Goal: Task Accomplishment & Management: Manage account settings

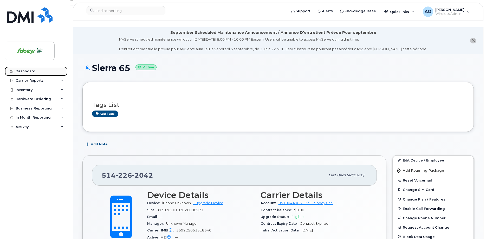
click at [21, 68] on link "Dashboard" at bounding box center [36, 71] width 63 height 9
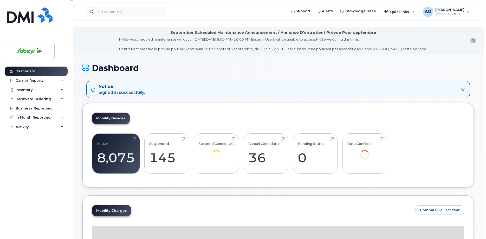
click at [463, 88] on icon at bounding box center [463, 90] width 4 height 4
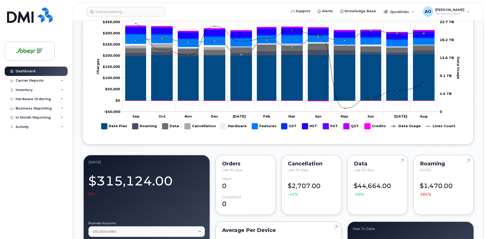
scroll to position [239, 0]
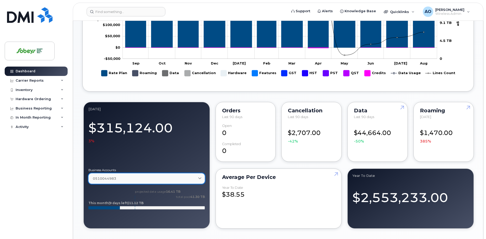
click at [105, 176] on link "0510044983" at bounding box center [146, 178] width 116 height 11
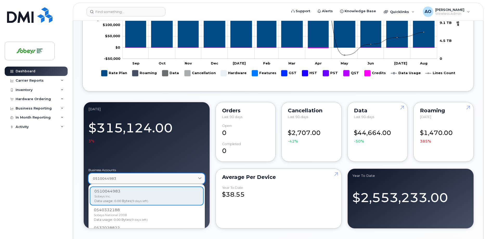
click at [105, 176] on link "0510044983" at bounding box center [146, 178] width 116 height 11
click at [118, 155] on div at bounding box center [146, 154] width 116 height 21
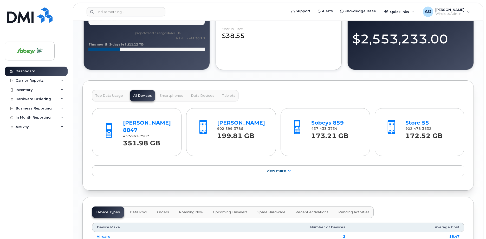
scroll to position [398, 0]
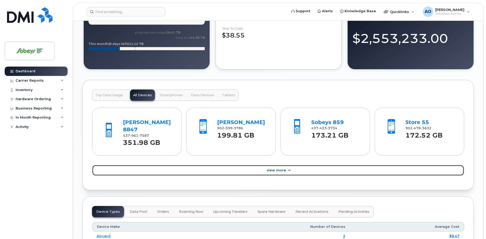
click at [292, 165] on link "View More" at bounding box center [278, 170] width 372 height 11
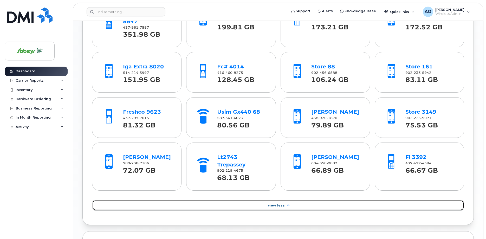
scroll to position [610, 0]
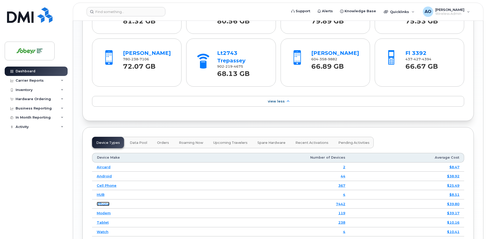
click at [107, 202] on link "iPhone" at bounding box center [103, 204] width 13 height 4
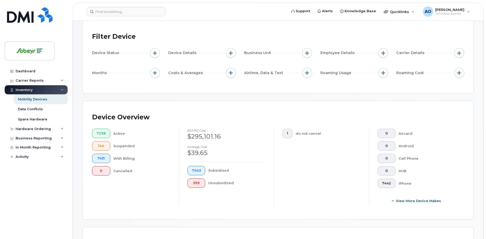
scroll to position [27, 0]
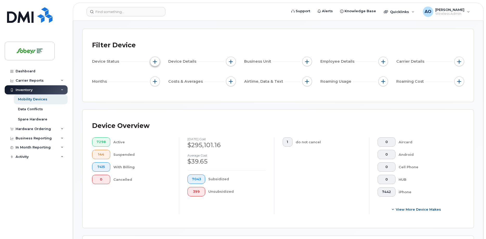
click at [157, 57] on button "button" at bounding box center [155, 62] width 10 height 10
click at [231, 60] on span "button" at bounding box center [231, 62] width 4 height 4
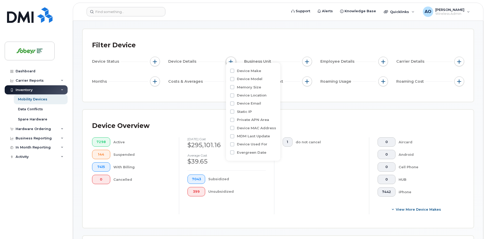
click at [230, 60] on span "button" at bounding box center [231, 62] width 4 height 4
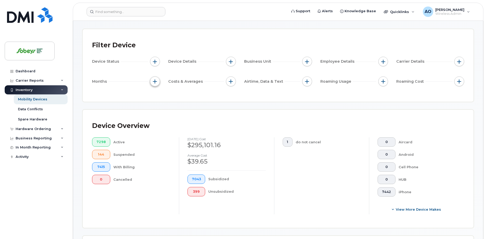
click at [154, 77] on button "button" at bounding box center [155, 81] width 10 height 10
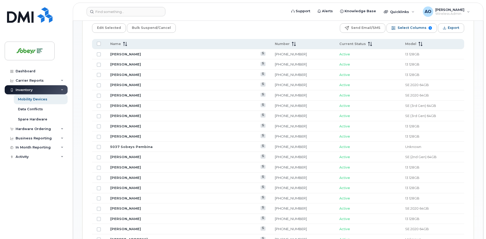
scroll to position [239, 0]
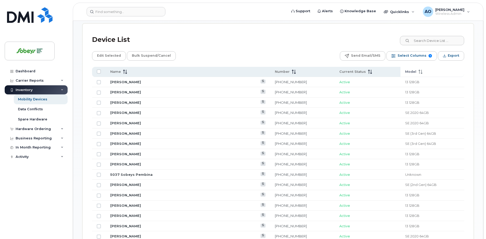
click at [400, 68] on th "Model" at bounding box center [432, 72] width 64 height 10
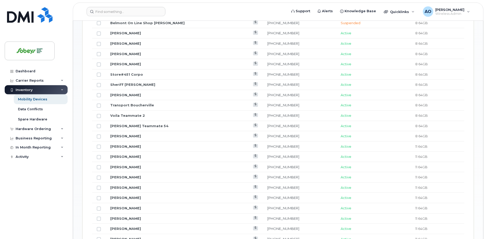
scroll to position [288, 0]
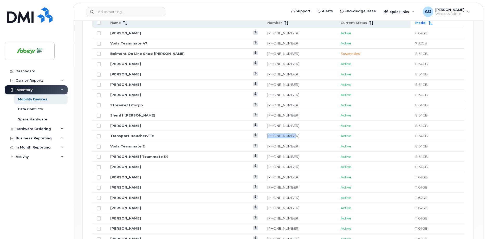
drag, startPoint x: 287, startPoint y: 129, endPoint x: 250, endPoint y: 129, distance: 37.2
click at [263, 131] on td "514-214-6286" at bounding box center [299, 136] width 73 height 10
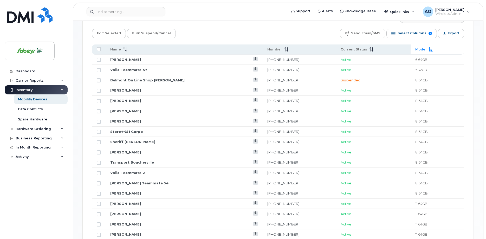
click at [226, 96] on td "Diane Brisebois" at bounding box center [184, 101] width 157 height 10
click at [132, 88] on link "Abdel Hashlamoun" at bounding box center [125, 90] width 31 height 4
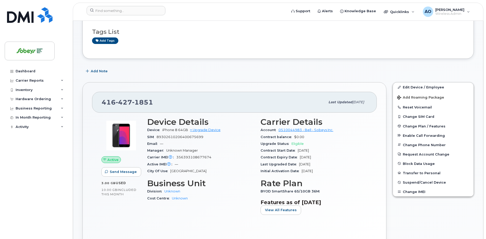
scroll to position [80, 0]
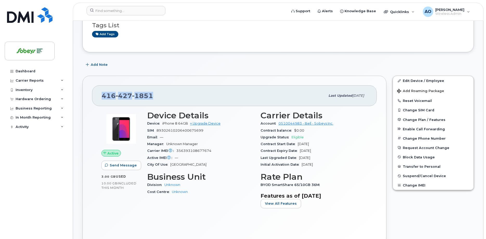
drag, startPoint x: 155, startPoint y: 93, endPoint x: 138, endPoint y: 86, distance: 17.6
click at [100, 92] on div "416 427 1851 Last updated Oct 17, 2024" at bounding box center [234, 95] width 285 height 21
copy span "416 427 1851"
click at [30, 70] on div "Dashboard" at bounding box center [26, 71] width 20 height 4
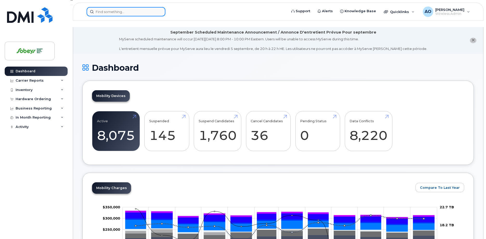
click at [144, 13] on input at bounding box center [126, 11] width 79 height 9
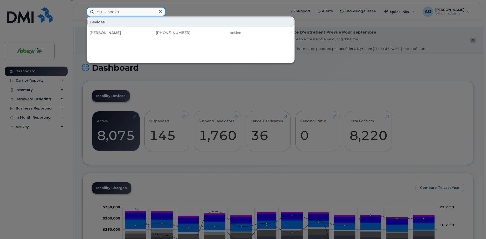
click at [114, 11] on input "7711258829" at bounding box center [126, 11] width 79 height 9
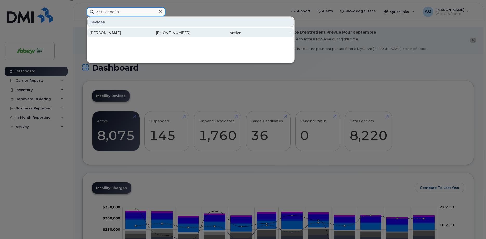
type input "7711258829"
click at [107, 30] on div "[PERSON_NAME]" at bounding box center [114, 32] width 51 height 9
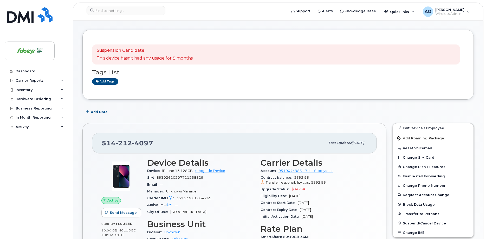
scroll to position [53, 0]
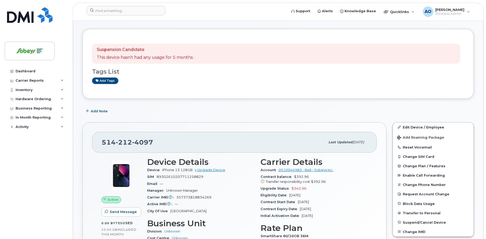
click at [181, 175] on span "89302610207711258829" at bounding box center [180, 177] width 47 height 4
drag, startPoint x: 180, startPoint y: 170, endPoint x: 209, endPoint y: 170, distance: 28.6
click at [209, 173] on div "SIM 89302610207711258829" at bounding box center [200, 176] width 107 height 7
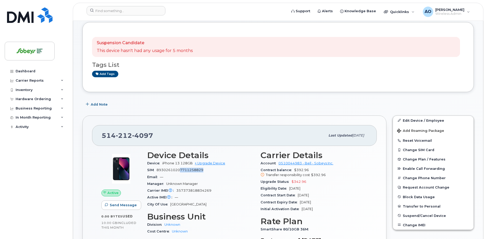
scroll to position [0, 0]
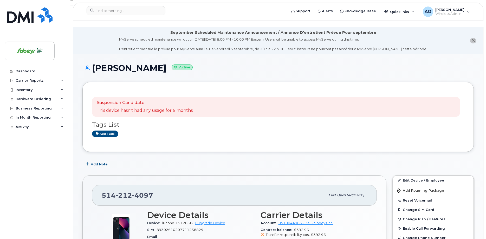
click at [152, 63] on h1 "Felicia Louissaint Active" at bounding box center [277, 67] width 391 height 9
copy h1 "Louissaint"
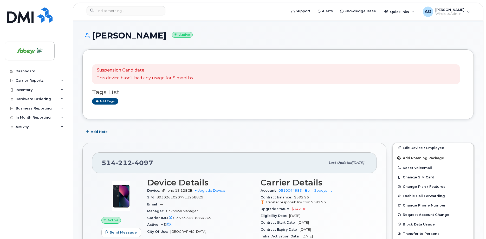
scroll to position [53, 0]
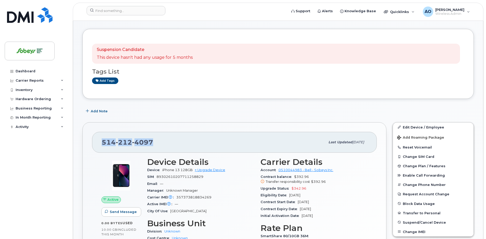
drag, startPoint x: 149, startPoint y: 135, endPoint x: 103, endPoint y: 135, distance: 46.5
click at [103, 137] on div "514 212 4097" at bounding box center [214, 142] width 224 height 11
copy span "514 212 4097"
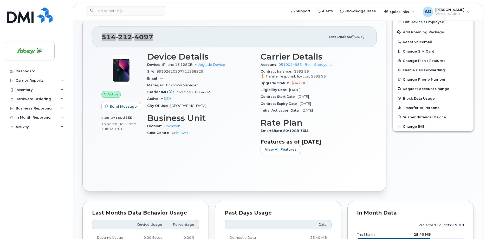
scroll to position [159, 0]
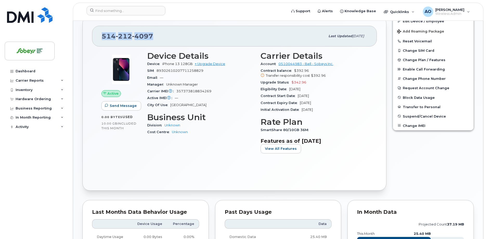
click at [197, 89] on span "357373818834269" at bounding box center [193, 91] width 35 height 4
copy span "357373818834269"
click at [247, 74] on div "Email —" at bounding box center [200, 77] width 107 height 7
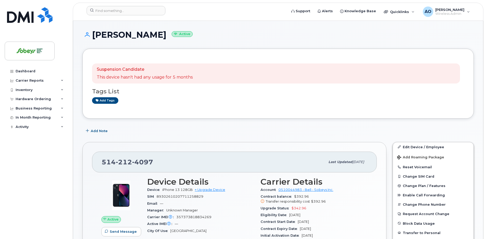
scroll to position [34, 0]
drag, startPoint x: 152, startPoint y: 155, endPoint x: 91, endPoint y: 154, distance: 60.6
click at [91, 154] on div "514 212 4097 Last updated Aug 20, 2025 Active Send Message 0.00 Bytes  used 10.…" at bounding box center [234, 229] width 304 height 174
copy span "514 212 4097"
click at [116, 10] on input at bounding box center [126, 10] width 79 height 9
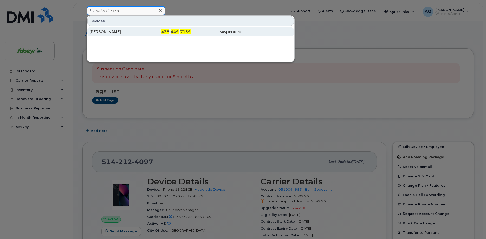
type input "4384497139"
click at [123, 31] on div "Sabrina Richer" at bounding box center [114, 31] width 51 height 5
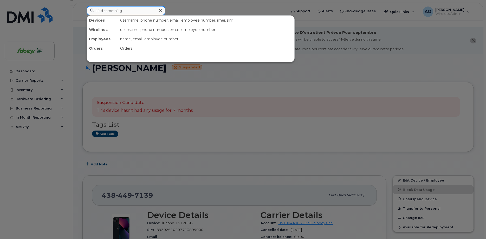
click at [132, 11] on input at bounding box center [126, 10] width 79 height 9
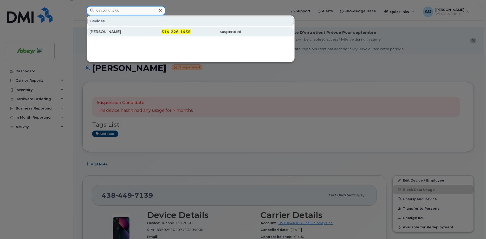
type input "5142261435"
click at [123, 31] on div "[PERSON_NAME]" at bounding box center [114, 31] width 51 height 5
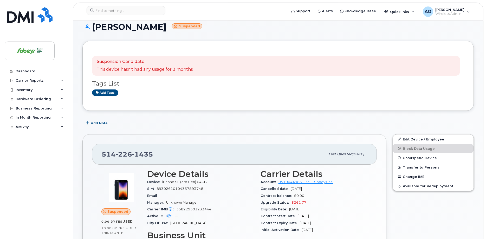
scroll to position [53, 0]
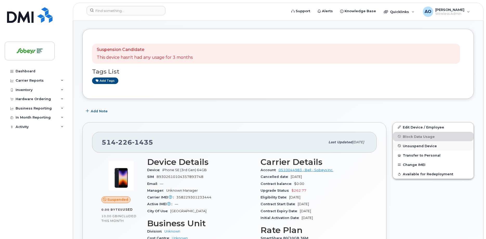
click at [419, 144] on span "Unsuspend Device" at bounding box center [420, 146] width 34 height 4
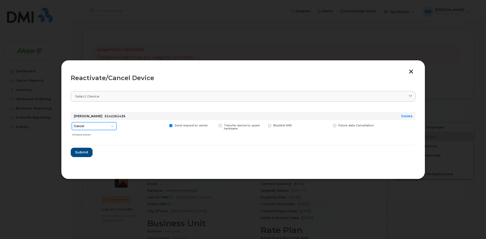
click at [106, 125] on select "Cancel Suspend - Extend Suspension Reactivate" at bounding box center [94, 126] width 45 height 8
click at [94, 152] on form "[PERSON_NAME] 5142261435 Delete Cancel Suspend - Extend Suspension Reactivate C…" at bounding box center [243, 132] width 345 height 49
click at [88, 151] on button "Submit" at bounding box center [81, 152] width 21 height 9
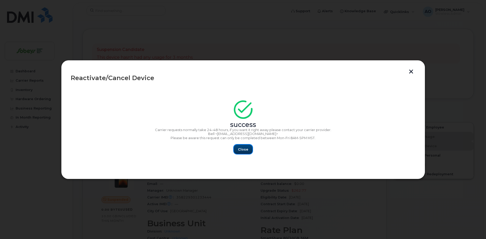
click at [243, 150] on span "Close" at bounding box center [243, 149] width 10 height 5
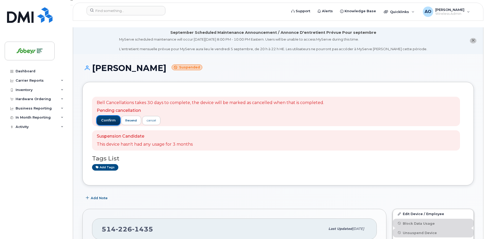
click at [109, 118] on span "confirm" at bounding box center [108, 120] width 15 height 5
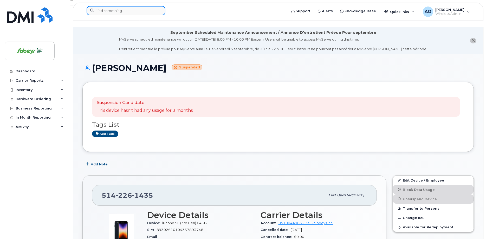
click at [127, 14] on input at bounding box center [126, 10] width 79 height 9
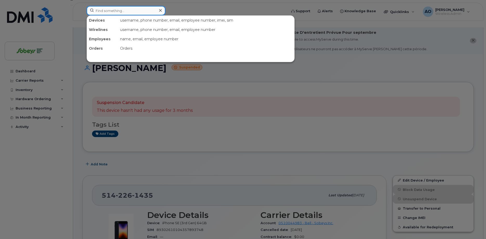
click at [127, 14] on input at bounding box center [126, 10] width 79 height 9
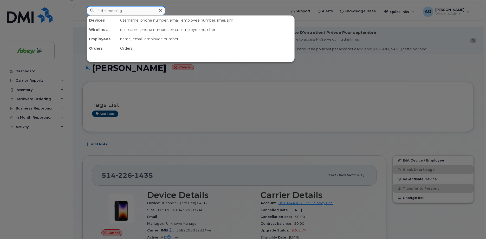
click at [109, 10] on input at bounding box center [126, 10] width 79 height 9
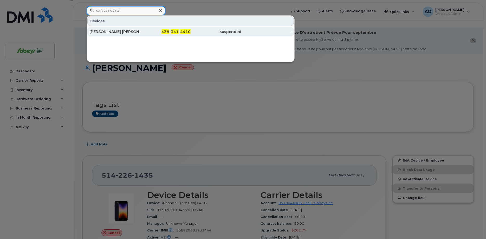
type input "4383414410"
click at [115, 32] on div "[PERSON_NAME] [PERSON_NAME]" at bounding box center [114, 31] width 51 height 5
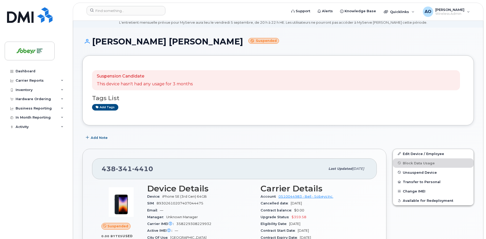
scroll to position [53, 0]
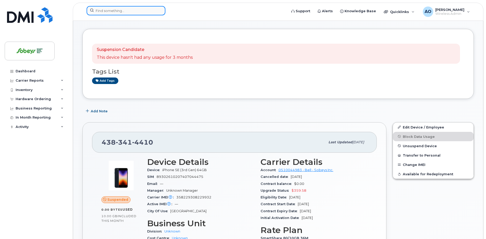
click at [153, 8] on input at bounding box center [126, 10] width 79 height 9
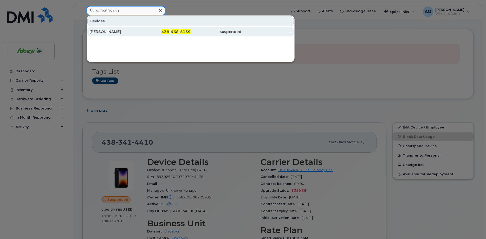
type input "4384685159"
click at [154, 32] on div "438 - 468 - 5159" at bounding box center [165, 31] width 51 height 5
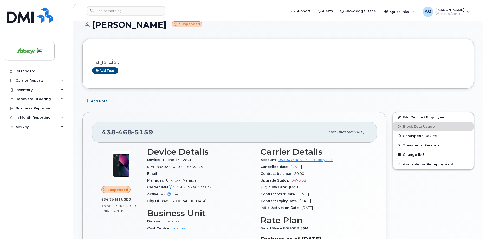
scroll to position [53, 0]
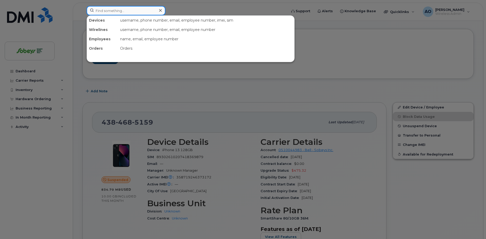
click at [141, 12] on input at bounding box center [126, 10] width 79 height 9
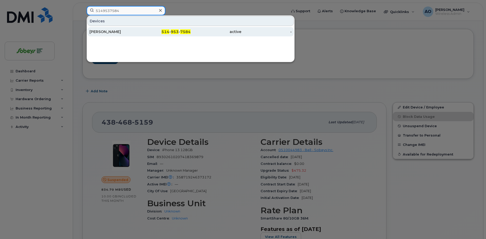
type input "5149537584"
click at [122, 32] on div "[PERSON_NAME]" at bounding box center [114, 31] width 51 height 5
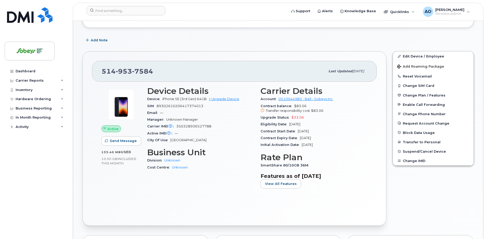
scroll to position [106, 0]
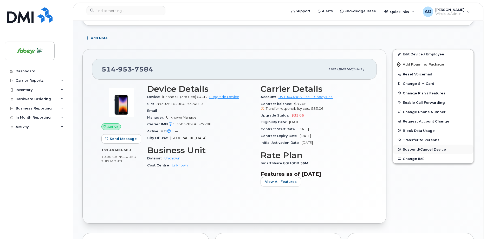
click at [419, 147] on span "Suspend/Cancel Device" at bounding box center [424, 149] width 43 height 4
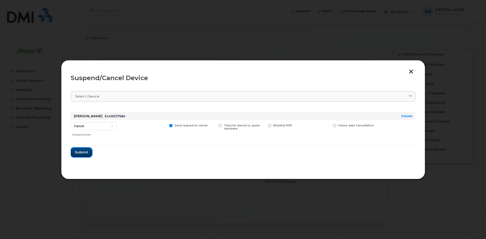
click at [80, 152] on span "Submit" at bounding box center [81, 152] width 13 height 5
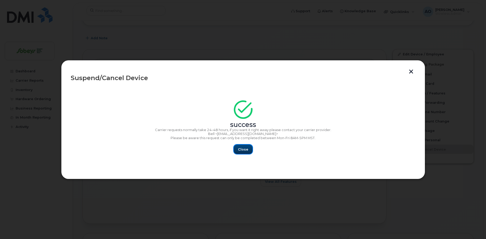
click at [248, 151] on button "Close" at bounding box center [243, 149] width 19 height 9
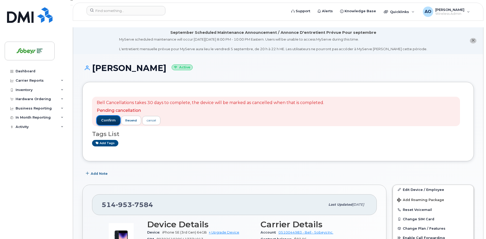
click at [111, 118] on span "confirm" at bounding box center [108, 120] width 15 height 5
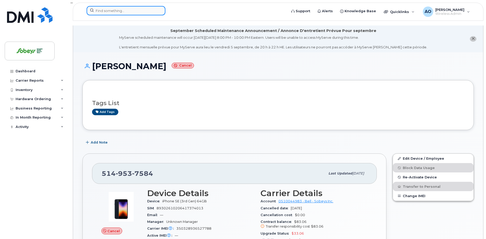
click at [126, 9] on input at bounding box center [126, 10] width 79 height 9
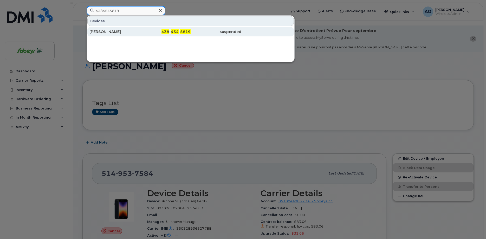
type input "4384545819"
click at [124, 30] on div "[PERSON_NAME]" at bounding box center [114, 31] width 51 height 5
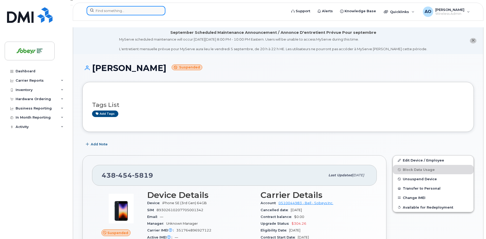
click at [113, 12] on input at bounding box center [126, 10] width 79 height 9
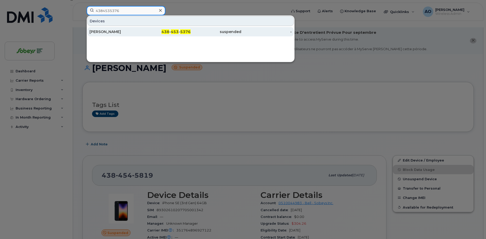
type input "4384535376"
click at [112, 31] on div "[PERSON_NAME]" at bounding box center [114, 31] width 51 height 5
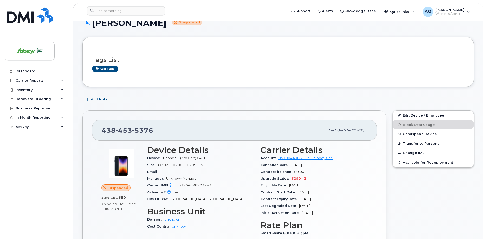
scroll to position [53, 0]
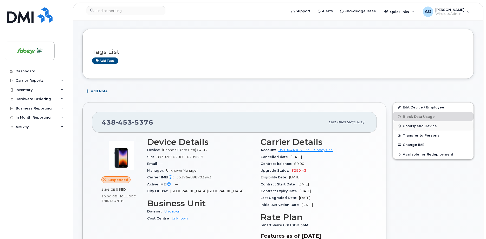
click at [426, 124] on span "Unsuspend Device" at bounding box center [420, 126] width 34 height 4
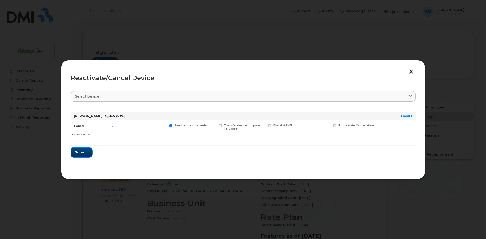
click at [83, 148] on button "Submit" at bounding box center [81, 152] width 21 height 9
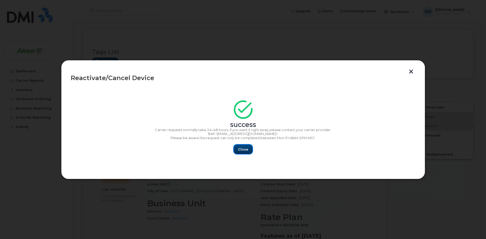
click at [245, 149] on span "Close" at bounding box center [243, 149] width 10 height 5
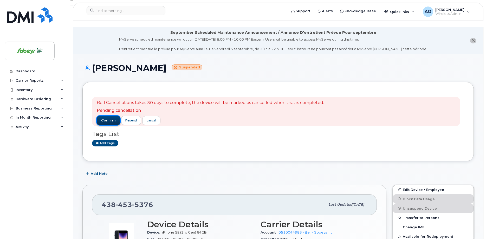
click at [113, 118] on span "confirm" at bounding box center [108, 120] width 15 height 5
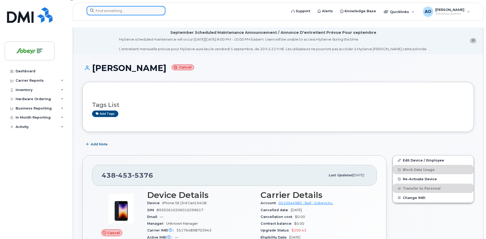
click at [122, 11] on input at bounding box center [126, 10] width 79 height 9
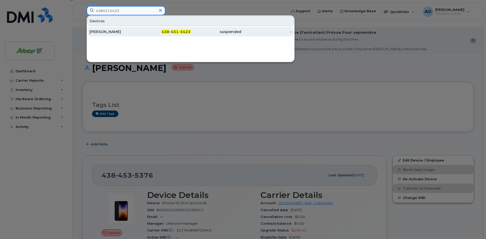
type input "4384515423"
click at [128, 32] on div "Alexandra Gauthier" at bounding box center [114, 31] width 51 height 5
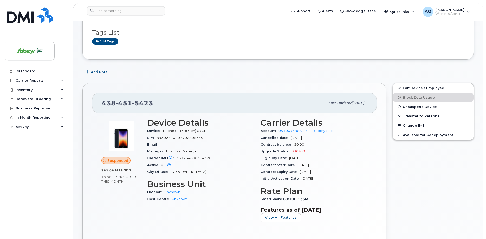
scroll to position [80, 0]
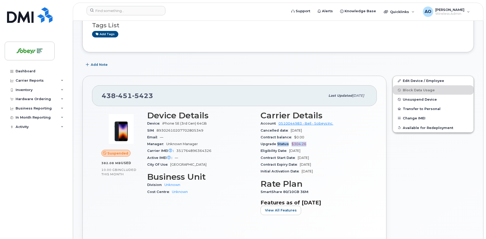
drag, startPoint x: 294, startPoint y: 136, endPoint x: 276, endPoint y: 137, distance: 18.0
click at [276, 141] on div "Upgrade Status $304.26" at bounding box center [314, 144] width 107 height 7
click at [355, 147] on div "Eligibility Date May 27, 2027" at bounding box center [314, 150] width 107 height 7
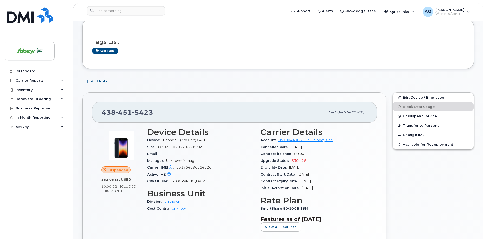
scroll to position [106, 0]
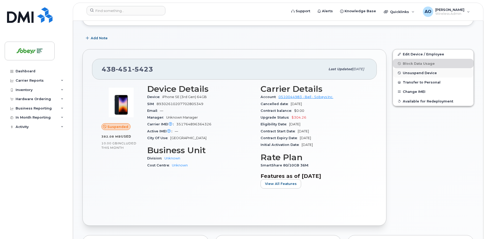
click at [421, 71] on span "Unsuspend Device" at bounding box center [420, 73] width 34 height 4
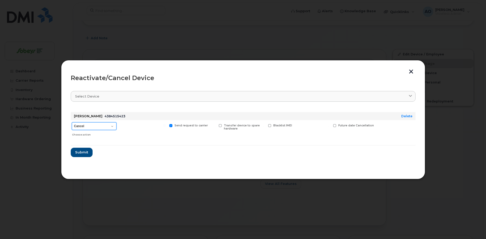
click at [72, 122] on select "Cancel Suspend - Extend Suspension Reactivate" at bounding box center [94, 126] width 45 height 8
select select "[object Object]"
click option "Reactivate" at bounding box center [0, 0] width 0 height 0
click at [84, 155] on span "Submit" at bounding box center [81, 152] width 13 height 5
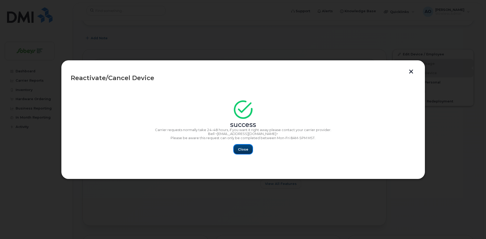
click at [247, 151] on span "Close" at bounding box center [243, 149] width 10 height 5
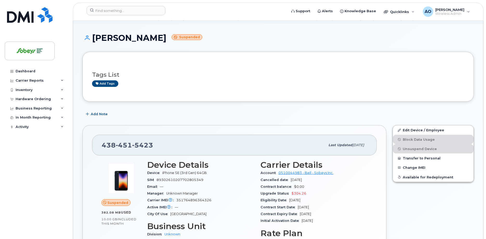
scroll to position [0, 0]
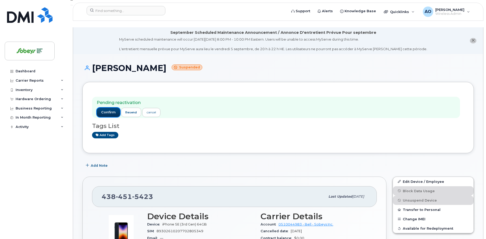
drag, startPoint x: 110, startPoint y: 105, endPoint x: 166, endPoint y: 114, distance: 56.3
click at [111, 110] on span "confirm" at bounding box center [108, 112] width 15 height 5
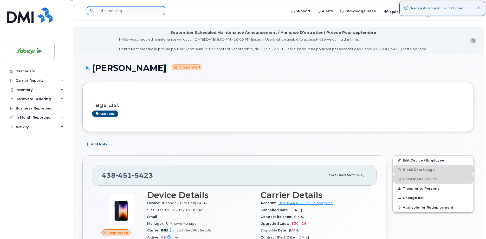
click at [119, 12] on input at bounding box center [126, 10] width 79 height 9
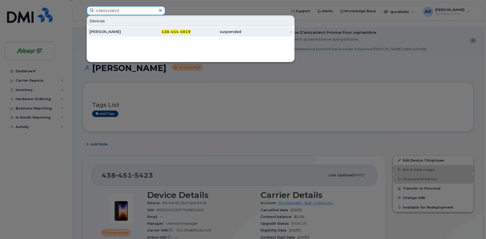
type input "4384545819"
click at [129, 34] on div "[PERSON_NAME]" at bounding box center [114, 31] width 51 height 5
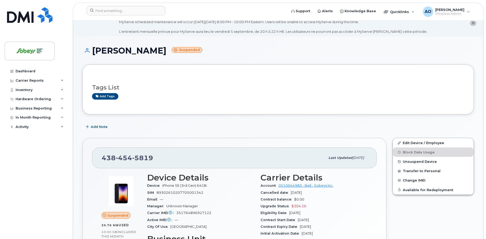
scroll to position [27, 0]
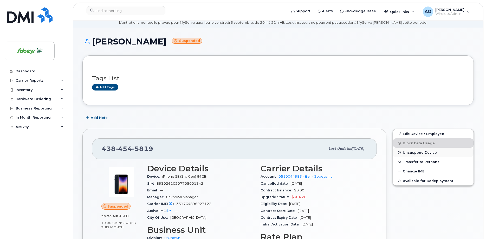
click at [411, 151] on span "Unsuspend Device" at bounding box center [420, 153] width 34 height 4
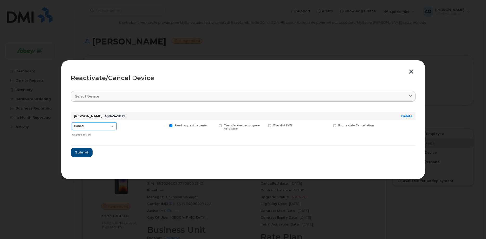
click at [72, 122] on select "Cancel Suspend - Extend Suspension Reactivate" at bounding box center [94, 126] width 45 height 8
select select "[object Object]"
click option "Reactivate" at bounding box center [0, 0] width 0 height 0
click span "Submit"
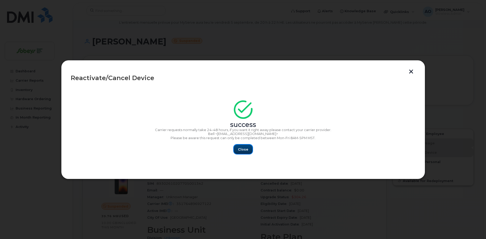
click span "Close"
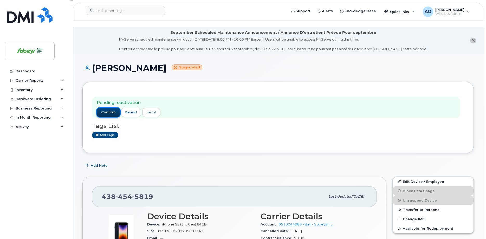
click at [112, 110] on span "confirm" at bounding box center [108, 112] width 15 height 5
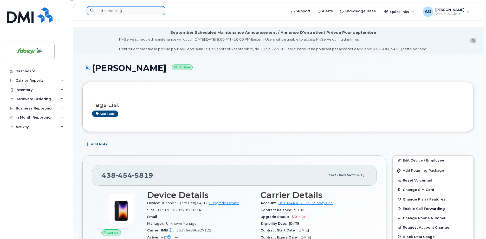
click at [120, 11] on input at bounding box center [126, 10] width 79 height 9
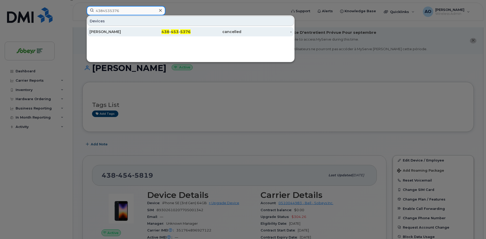
type input "4384535376"
click at [185, 34] on div "438 - 453 - 5376" at bounding box center [165, 31] width 51 height 5
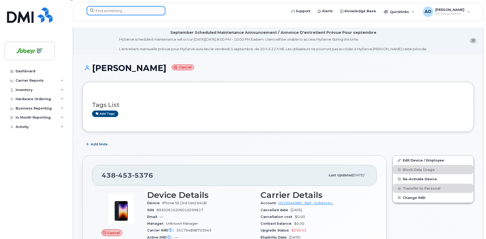
click at [130, 12] on input at bounding box center [126, 10] width 79 height 9
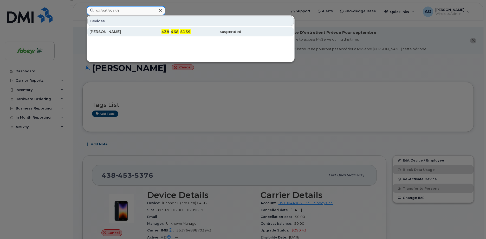
type input "4384685159"
click at [128, 32] on div "Marie-claude Céré" at bounding box center [114, 31] width 51 height 5
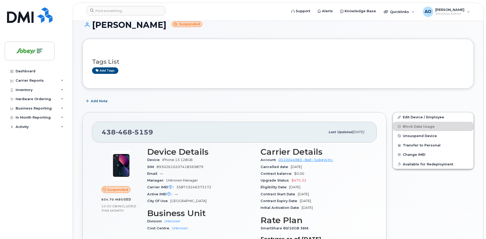
scroll to position [53, 0]
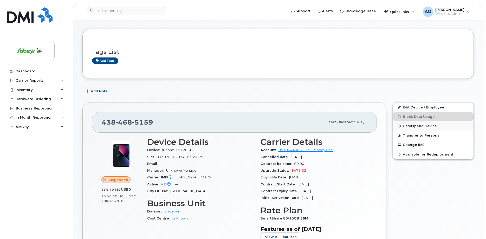
click at [418, 124] on span "Unsuspend Device" at bounding box center [420, 126] width 34 height 4
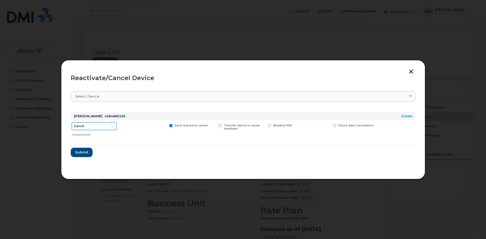
click at [72, 122] on select "Cancel Suspend - Extend Suspension Reactivate" at bounding box center [94, 126] width 45 height 8
select select "[object Object]"
click option "Reactivate" at bounding box center [0, 0] width 0 height 0
click at [86, 151] on span "Submit" at bounding box center [81, 152] width 13 height 5
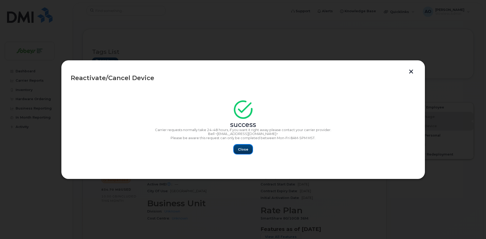
click at [242, 149] on span "Close" at bounding box center [243, 149] width 10 height 5
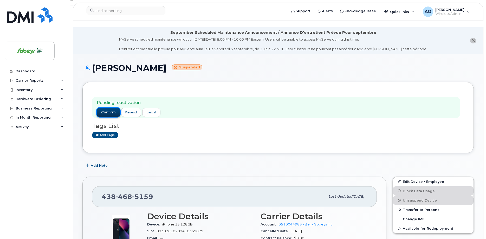
click at [108, 109] on button "confirm" at bounding box center [108, 112] width 23 height 9
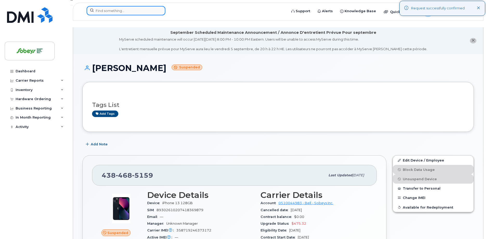
click at [154, 9] on input at bounding box center [126, 10] width 79 height 9
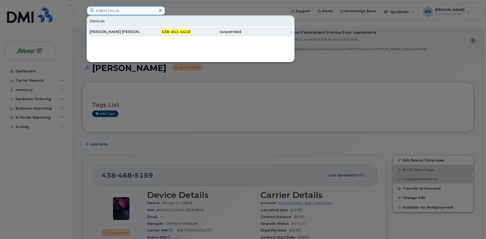
type input "4383414410"
click at [143, 34] on div "438 - 341 - 4410" at bounding box center [165, 31] width 51 height 5
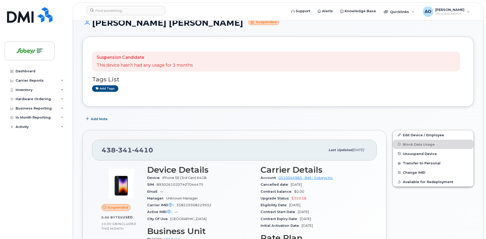
scroll to position [53, 0]
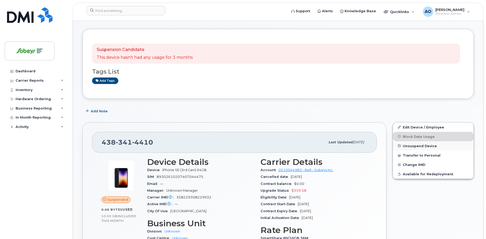
click at [421, 144] on span "Unsuspend Device" at bounding box center [420, 146] width 34 height 4
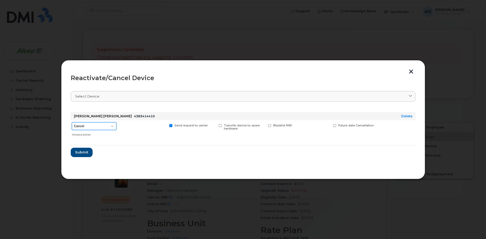
click at [72, 122] on select "Cancel Suspend - Extend Suspension Reactivate" at bounding box center [94, 126] width 45 height 8
select select "[object Object]"
click option "Reactivate" at bounding box center [0, 0] width 0 height 0
click at [88, 149] on button "Submit" at bounding box center [81, 152] width 21 height 9
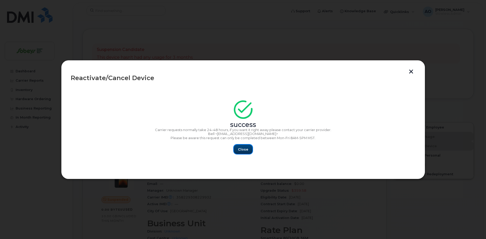
click at [242, 153] on button "Close" at bounding box center [243, 149] width 19 height 9
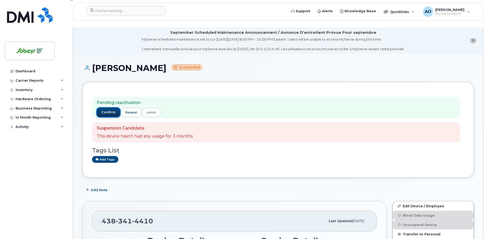
click at [108, 110] on span "confirm" at bounding box center [108, 112] width 15 height 5
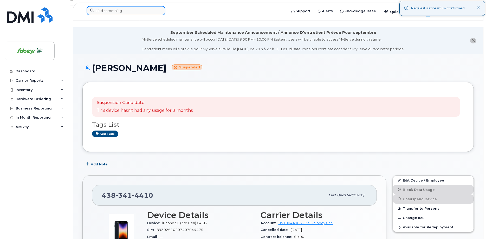
click at [117, 12] on input at bounding box center [126, 10] width 79 height 9
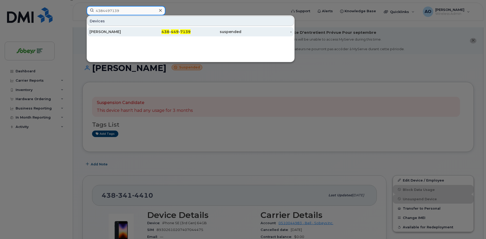
type input "4384497139"
click at [112, 33] on div "[PERSON_NAME]" at bounding box center [114, 31] width 51 height 5
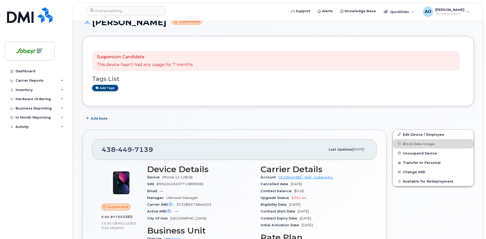
scroll to position [53, 0]
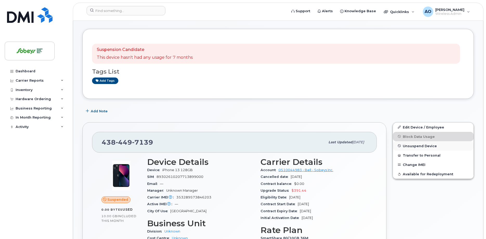
click at [422, 144] on span "Unsuspend Device" at bounding box center [420, 146] width 34 height 4
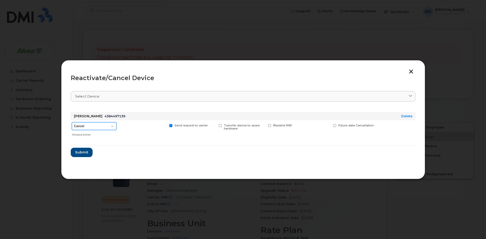
click at [72, 122] on select "Cancel Suspend - Extend Suspension Reactivate" at bounding box center [94, 126] width 45 height 8
select select "[object Object]"
click option "Reactivate" at bounding box center [0, 0] width 0 height 0
click at [88, 150] on button "Submit" at bounding box center [81, 152] width 21 height 9
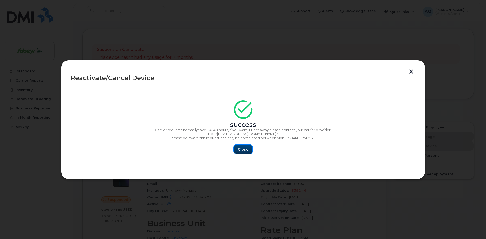
click at [247, 149] on span "Close" at bounding box center [243, 149] width 10 height 5
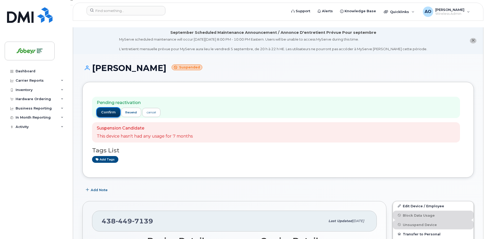
click at [104, 110] on span "confirm" at bounding box center [108, 112] width 15 height 5
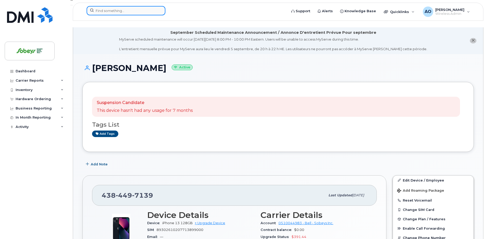
click at [145, 10] on input at bounding box center [126, 10] width 79 height 9
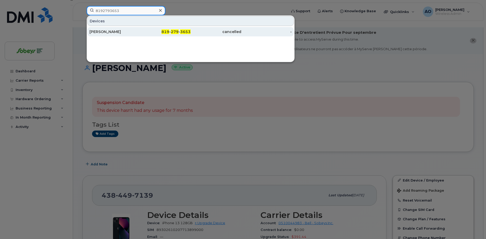
type input "8192793653"
click at [139, 31] on div "[PERSON_NAME]" at bounding box center [114, 31] width 51 height 5
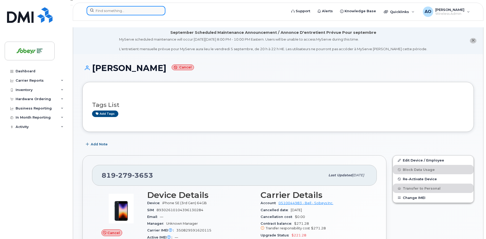
click at [130, 12] on input at bounding box center [126, 10] width 79 height 9
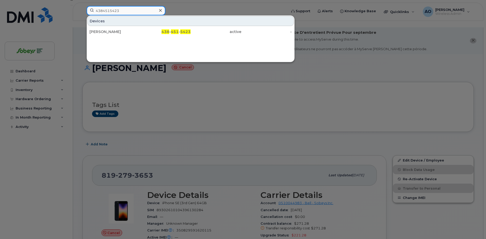
drag, startPoint x: 144, startPoint y: 13, endPoint x: 20, endPoint y: -5, distance: 125.2
click at [87, 6] on input "4384515423" at bounding box center [126, 10] width 79 height 9
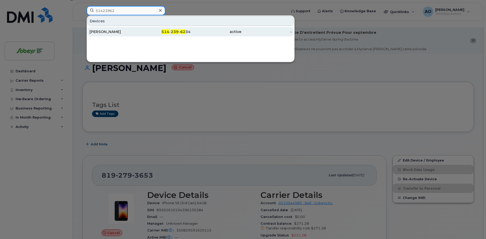
type input "51423962"
click at [115, 30] on div "[PERSON_NAME]" at bounding box center [114, 31] width 51 height 5
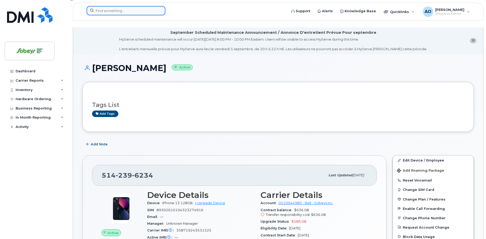
click at [146, 9] on input at bounding box center [126, 10] width 79 height 9
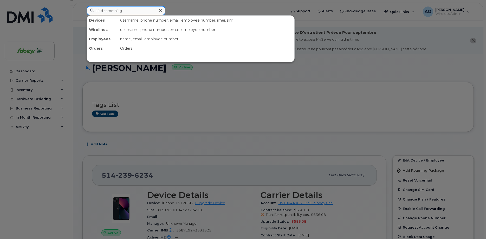
paste input "5142124097"
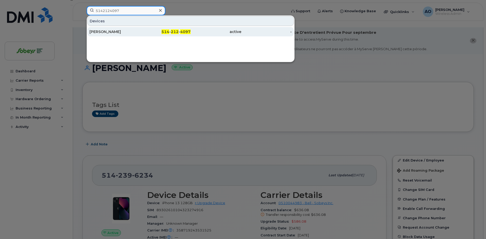
type input "5142124097"
click at [125, 29] on div "[PERSON_NAME]" at bounding box center [114, 31] width 51 height 9
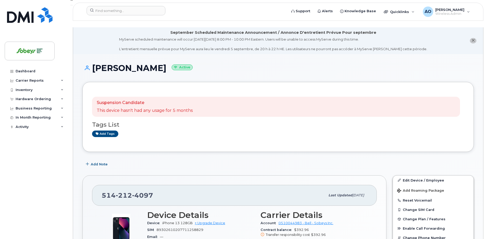
click at [342, 121] on h3 "Tags List" at bounding box center [278, 124] width 372 height 6
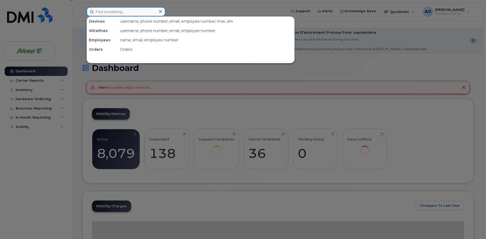
click at [159, 11] on input at bounding box center [126, 11] width 79 height 9
paste input "Madeleine.Mooney@sobeys.com"
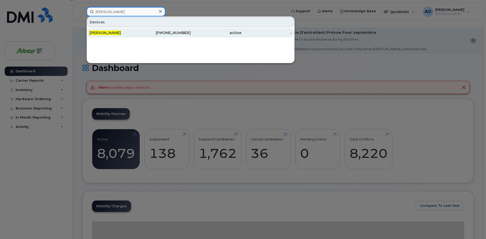
type input "[PERSON_NAME]"
click div "-"
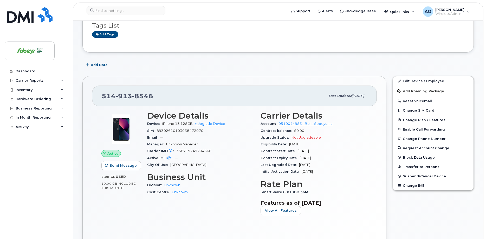
scroll to position [106, 0]
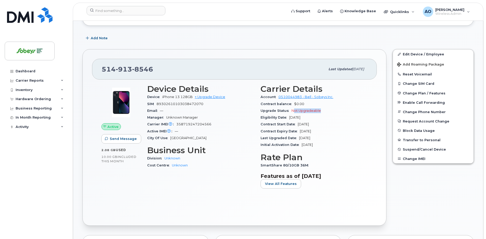
drag, startPoint x: 292, startPoint y: 106, endPoint x: 317, endPoint y: 110, distance: 25.1
click at [322, 107] on div "Upgrade Status Not Upgradeable" at bounding box center [314, 110] width 107 height 7
click at [286, 109] on span "Upgrade Status" at bounding box center [276, 111] width 31 height 4
drag, startPoint x: 292, startPoint y: 103, endPoint x: 321, endPoint y: 102, distance: 28.6
click at [321, 107] on div "Upgrade Status Not Upgradeable" at bounding box center [314, 110] width 107 height 7
